Goal: Task Accomplishment & Management: Manage account settings

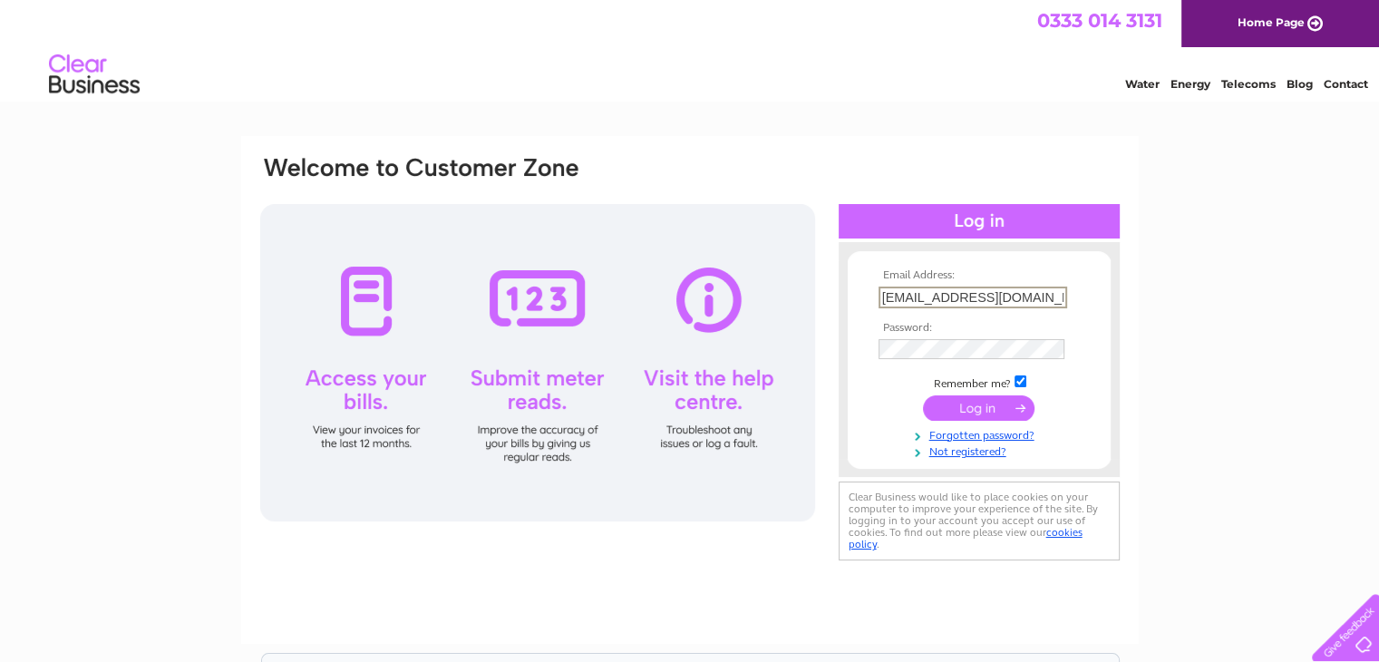
click at [957, 400] on input "submit" at bounding box center [979, 407] width 112 height 25
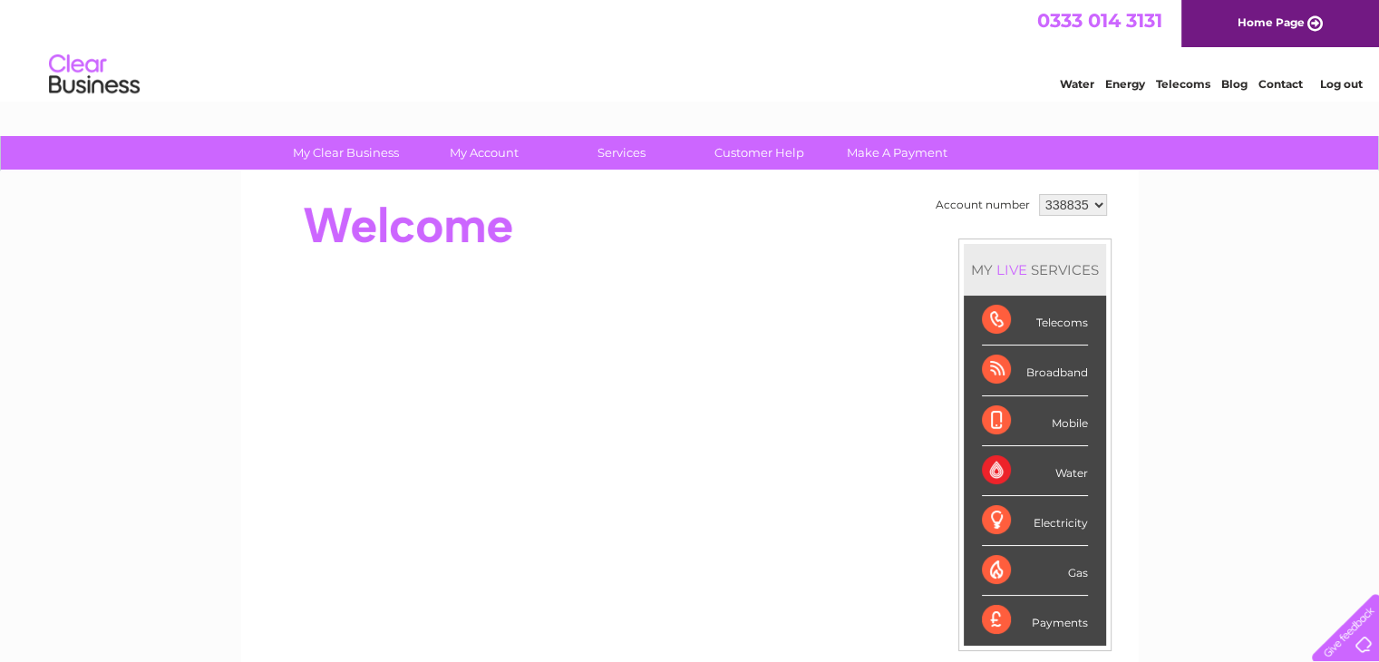
click at [1099, 207] on select "338835" at bounding box center [1073, 205] width 68 height 22
click at [1327, 82] on link "Log out" at bounding box center [1340, 84] width 43 height 14
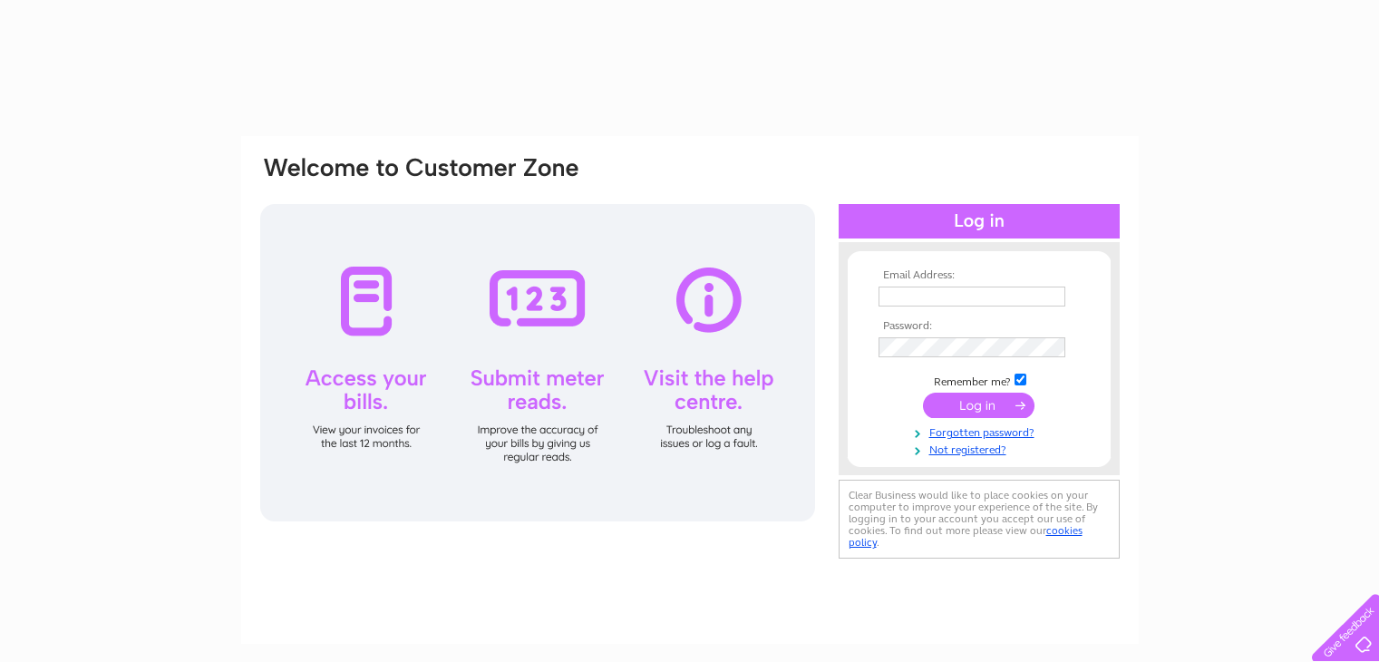
type input "[EMAIL_ADDRESS][DOMAIN_NAME]"
